Goal: Transaction & Acquisition: Register for event/course

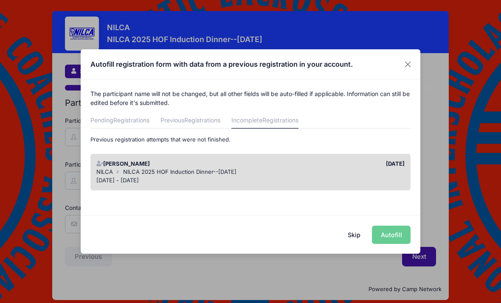
click at [146, 168] on span "NILCA 2025 HOF Induction Dinner--[DATE]" at bounding box center [179, 171] width 113 height 7
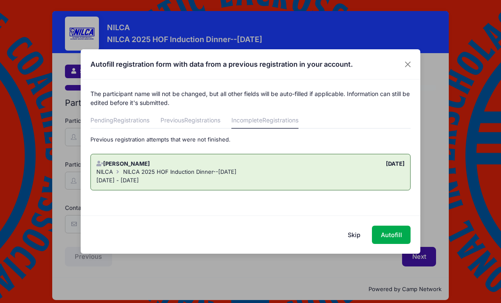
click at [387, 236] on button "Autofill" at bounding box center [391, 234] width 39 height 18
type input "[EMAIL_ADDRESS][DOMAIN_NAME]"
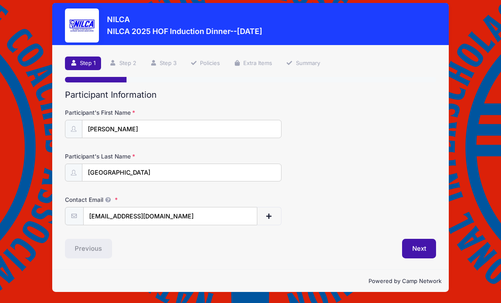
scroll to position [16, 0]
click at [415, 242] on button "Next" at bounding box center [419, 249] width 34 height 20
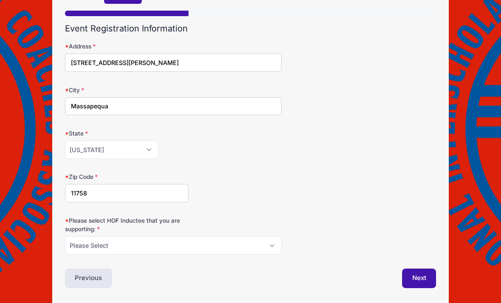
scroll to position [75, 0]
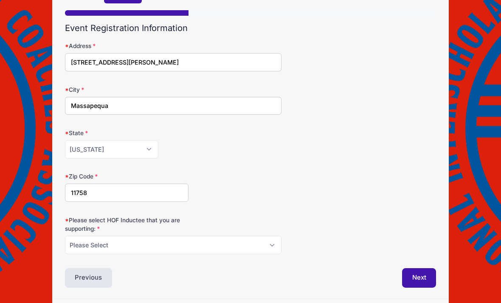
click at [416, 273] on button "Next" at bounding box center [419, 278] width 34 height 20
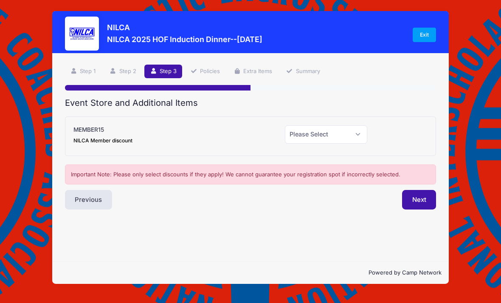
scroll to position [0, 0]
click at [341, 135] on select "Please Select Yes (-$15.00) No" at bounding box center [326, 134] width 82 height 18
select select "1"
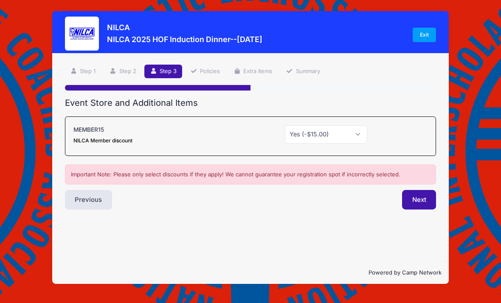
click at [421, 200] on button "Next" at bounding box center [419, 200] width 34 height 20
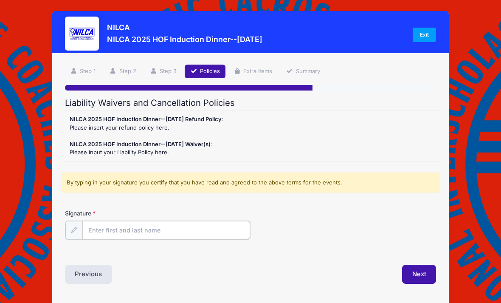
click at [108, 230] on input "Signature" at bounding box center [166, 230] width 168 height 18
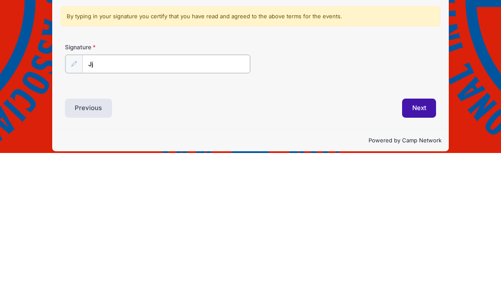
type input "Jj"
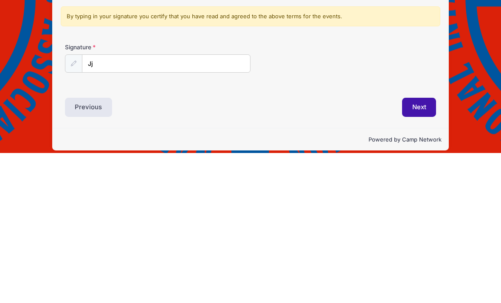
click at [417, 247] on button "Next" at bounding box center [419, 257] width 34 height 20
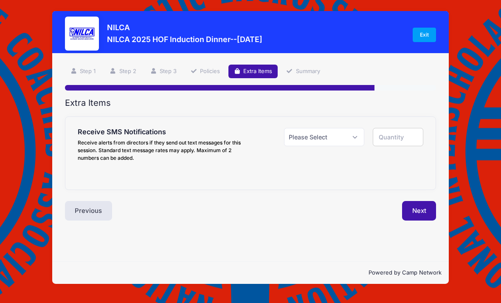
scroll to position [0, 0]
click at [348, 140] on select "Please Select Yes ($0.00) No" at bounding box center [324, 137] width 80 height 18
select select "0"
type input "0"
click at [419, 209] on button "Next" at bounding box center [419, 211] width 34 height 20
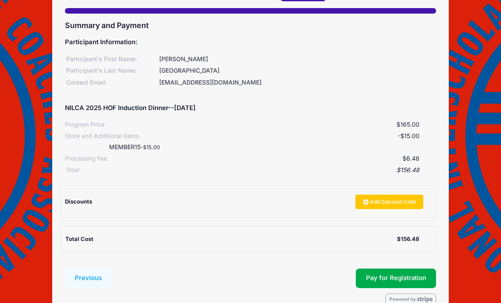
scroll to position [90, 0]
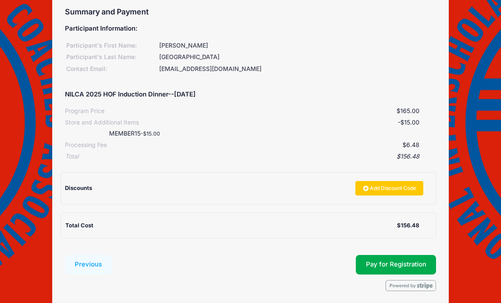
click at [400, 261] on button "Pay for Registration" at bounding box center [396, 265] width 81 height 20
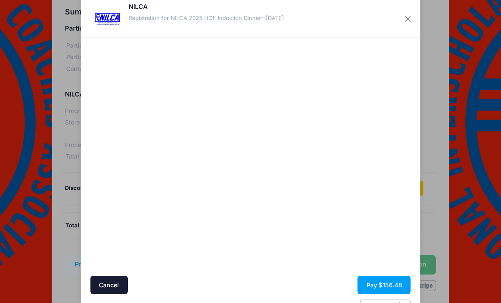
scroll to position [17, 0]
click at [385, 283] on button "Pay $156.48" at bounding box center [383, 285] width 53 height 18
